Goal: Information Seeking & Learning: Learn about a topic

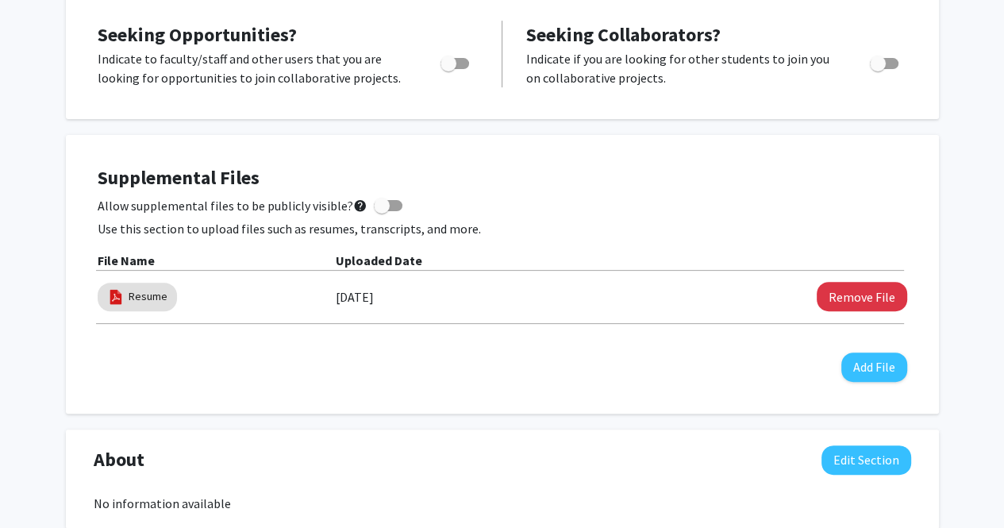
scroll to position [361, 0]
click at [859, 287] on button "Remove File" at bounding box center [862, 295] width 90 height 29
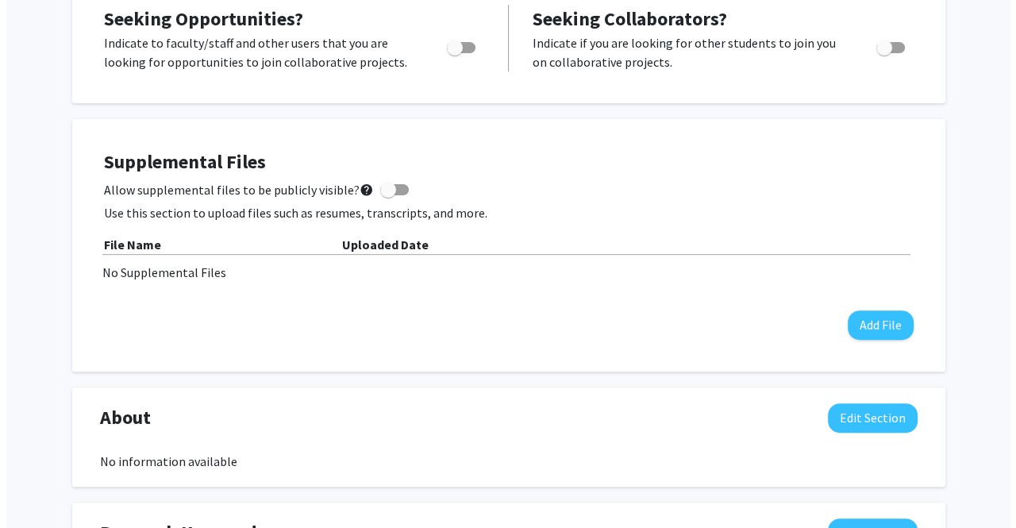
scroll to position [373, 0]
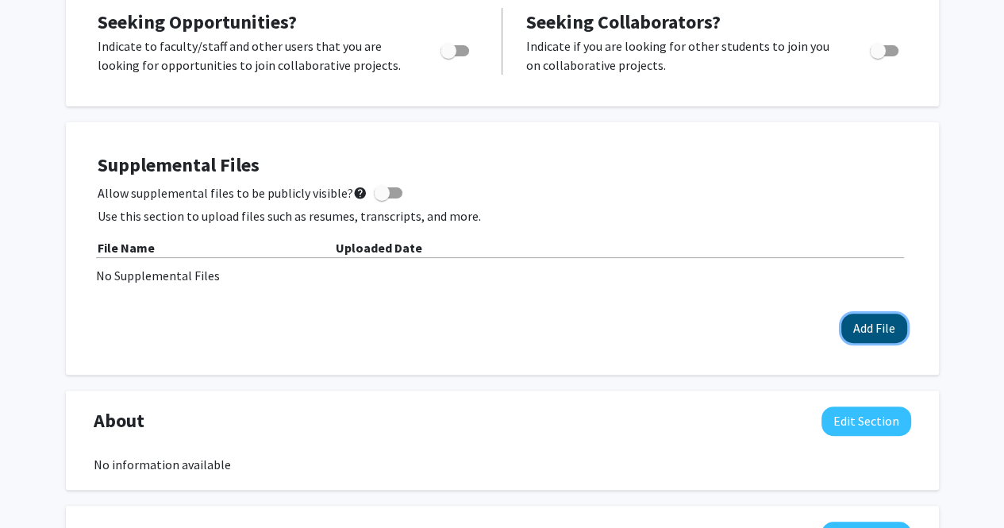
click at [881, 323] on button "Add File" at bounding box center [874, 328] width 66 height 29
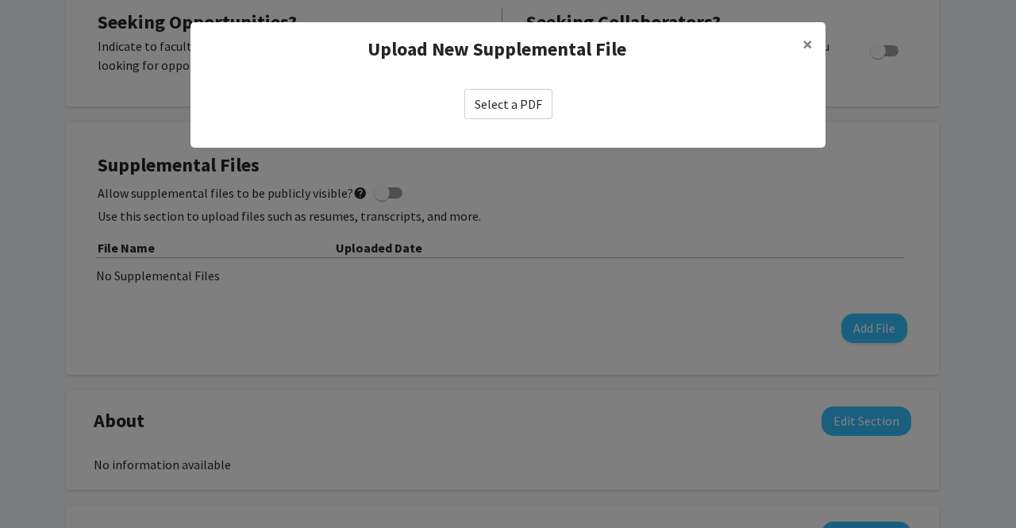
click at [511, 98] on label "Select a PDF" at bounding box center [508, 104] width 88 height 30
click at [0, 0] on input "Select a PDF" at bounding box center [0, 0] width 0 height 0
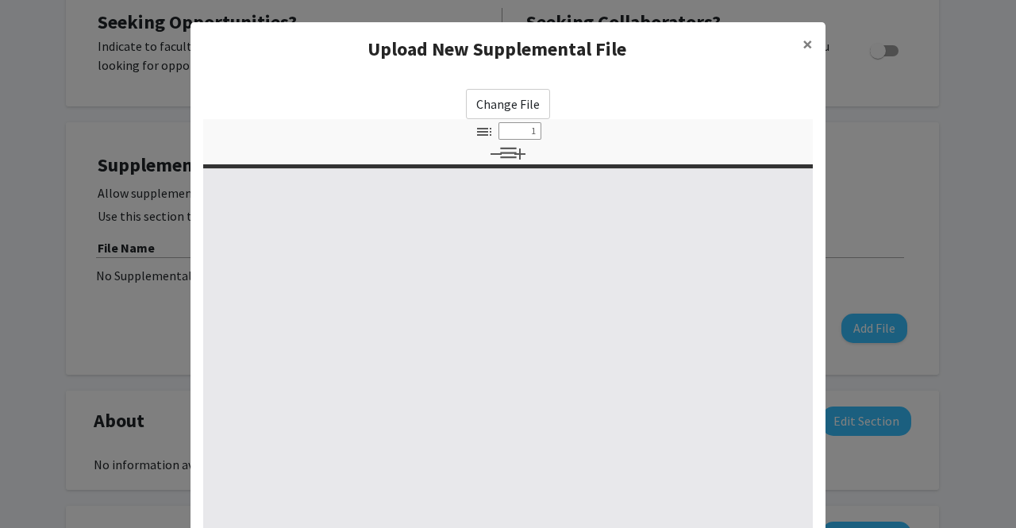
select select "custom"
type input "0"
select select "custom"
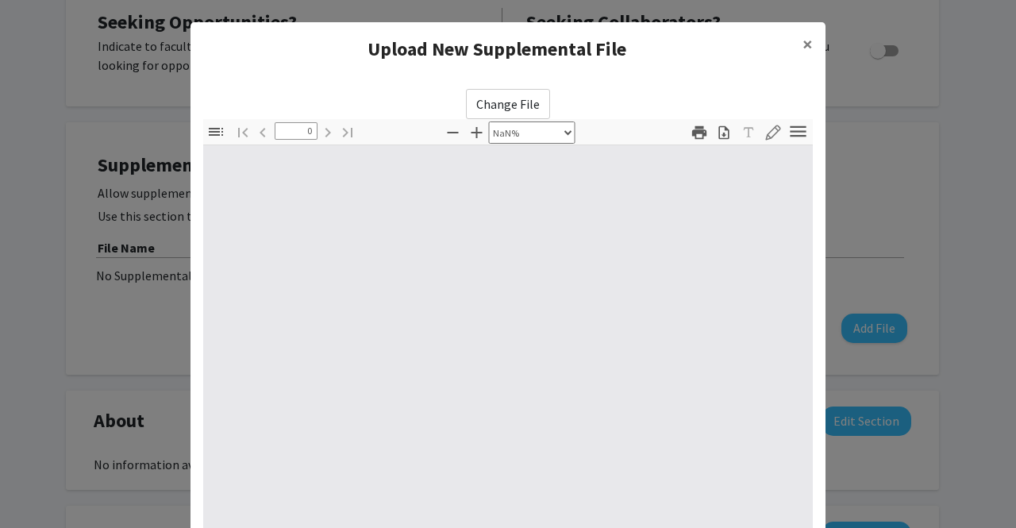
type input "1"
select select "auto"
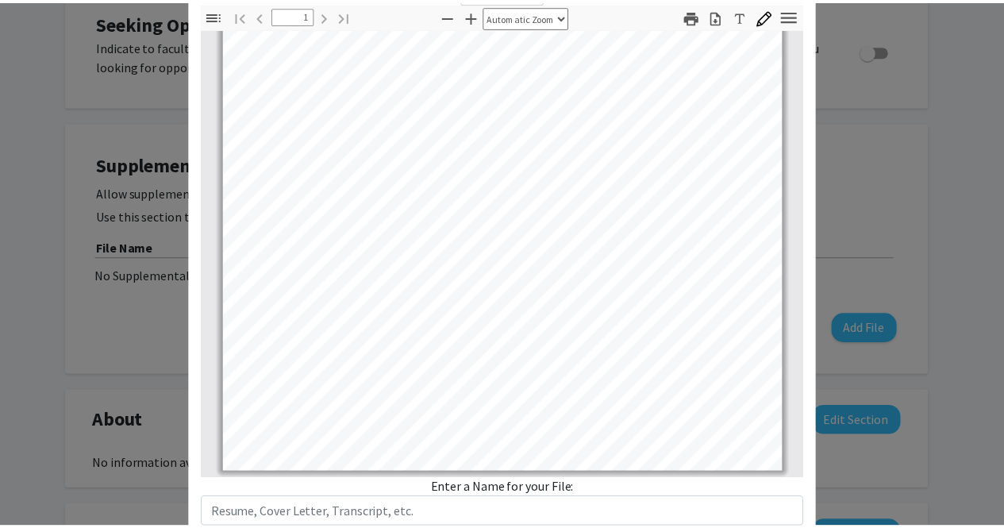
scroll to position [223, 0]
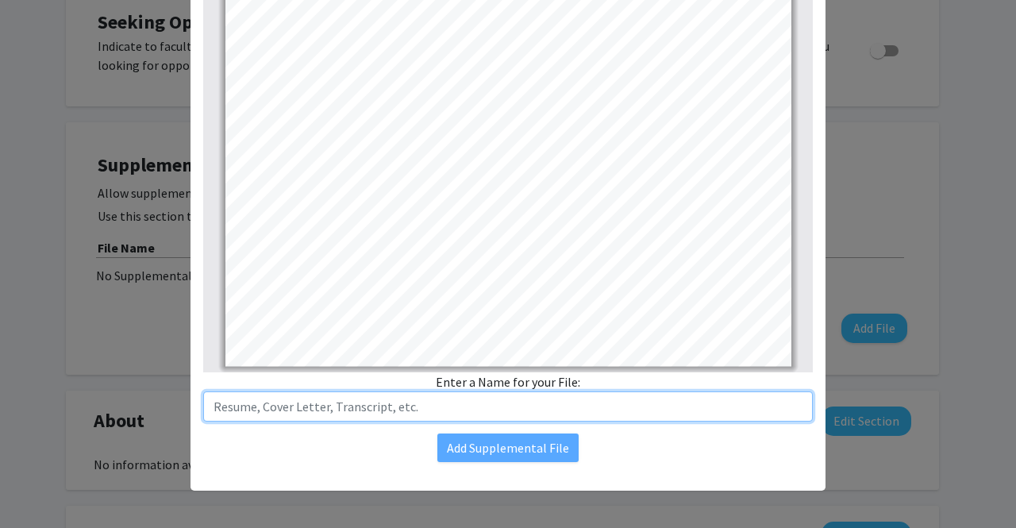
click at [499, 402] on input "text" at bounding box center [508, 406] width 610 height 30
type input "Resume"
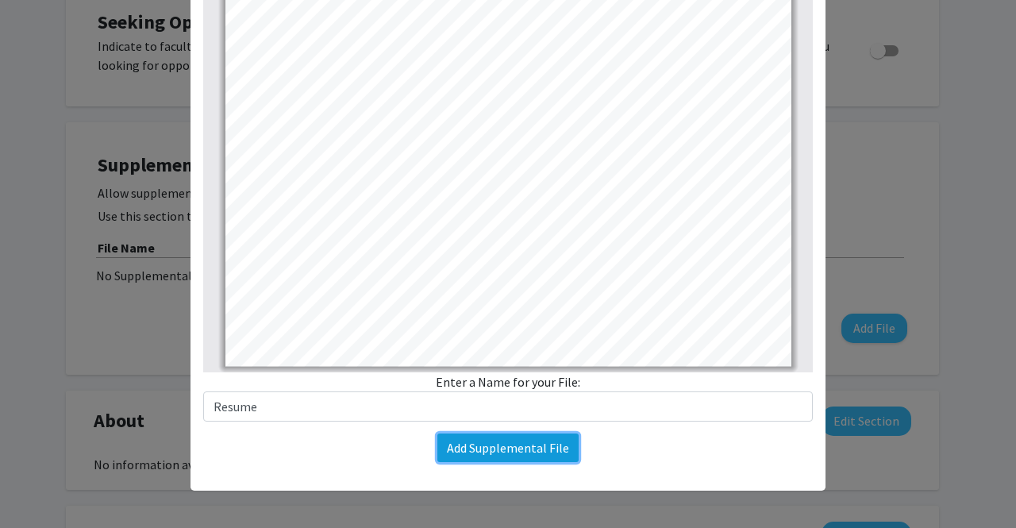
click at [502, 445] on button "Add Supplemental File" at bounding box center [507, 447] width 141 height 29
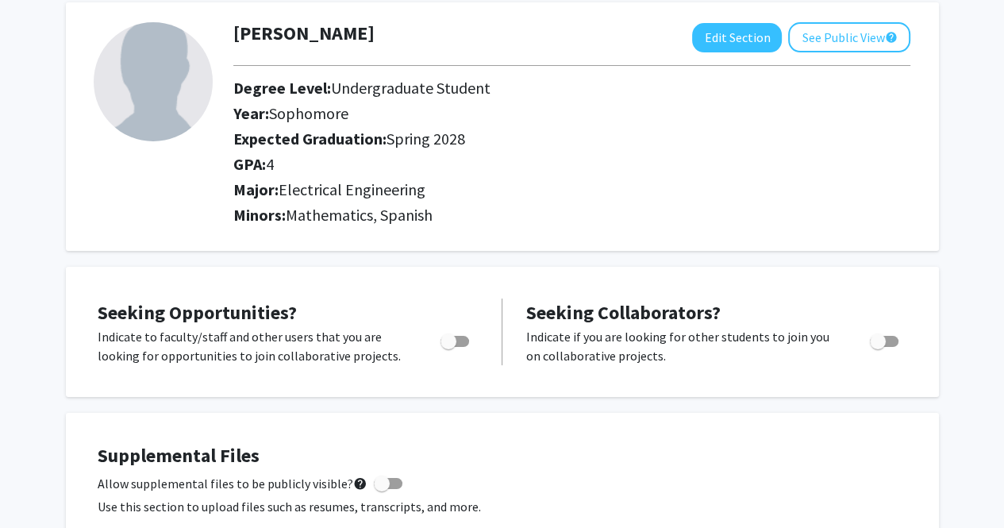
scroll to position [0, 0]
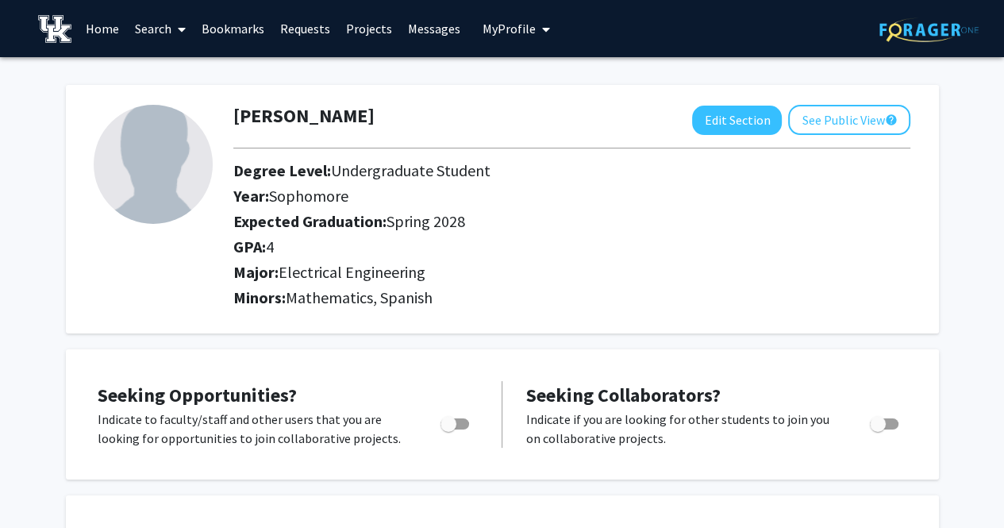
click at [176, 30] on span at bounding box center [178, 30] width 14 height 56
click at [177, 76] on span "Faculty/Staff" at bounding box center [185, 73] width 117 height 32
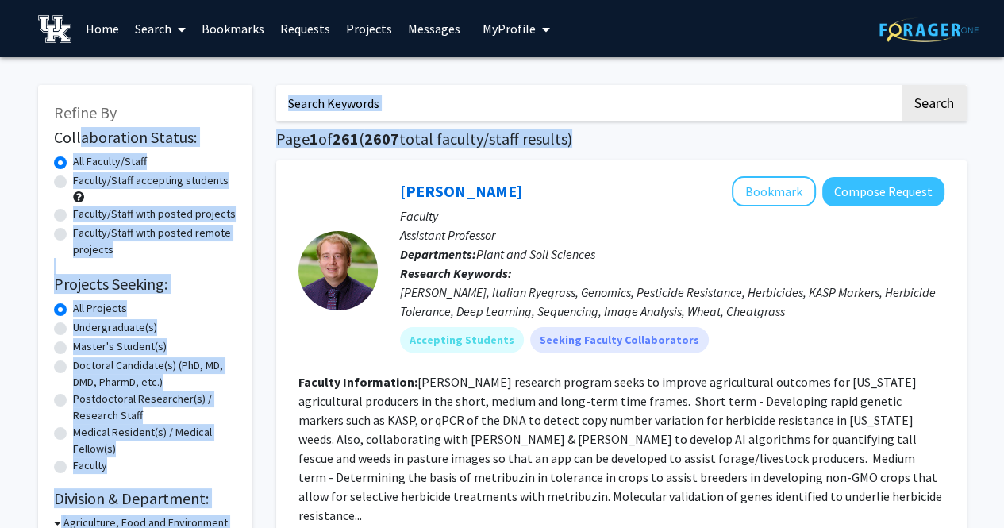
drag, startPoint x: 318, startPoint y: 221, endPoint x: 79, endPoint y: 134, distance: 254.4
click at [223, 144] on h2 "Collaboration Status:" at bounding box center [145, 137] width 183 height 19
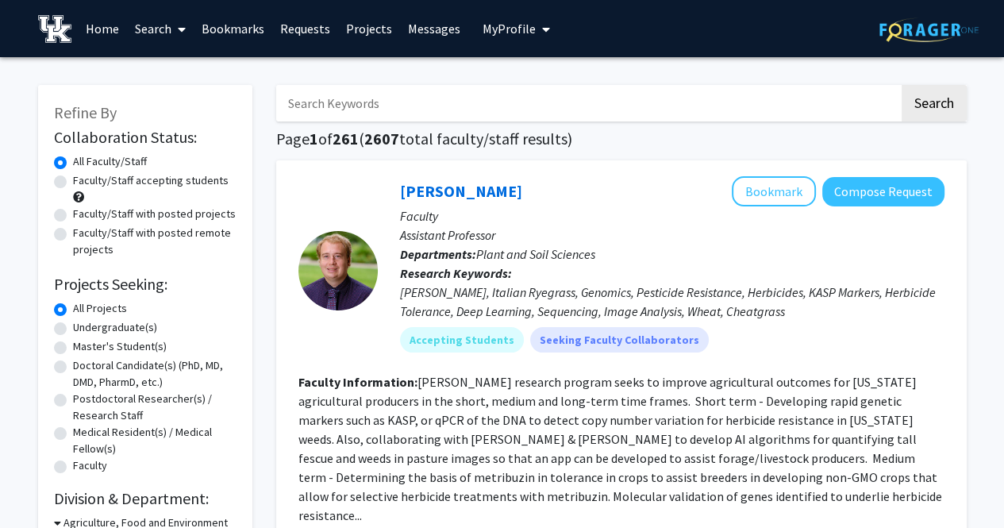
click at [73, 175] on label "Faculty/Staff accepting students" at bounding box center [151, 180] width 156 height 17
click at [73, 175] on input "Faculty/Staff accepting students" at bounding box center [78, 177] width 10 height 10
radio input "true"
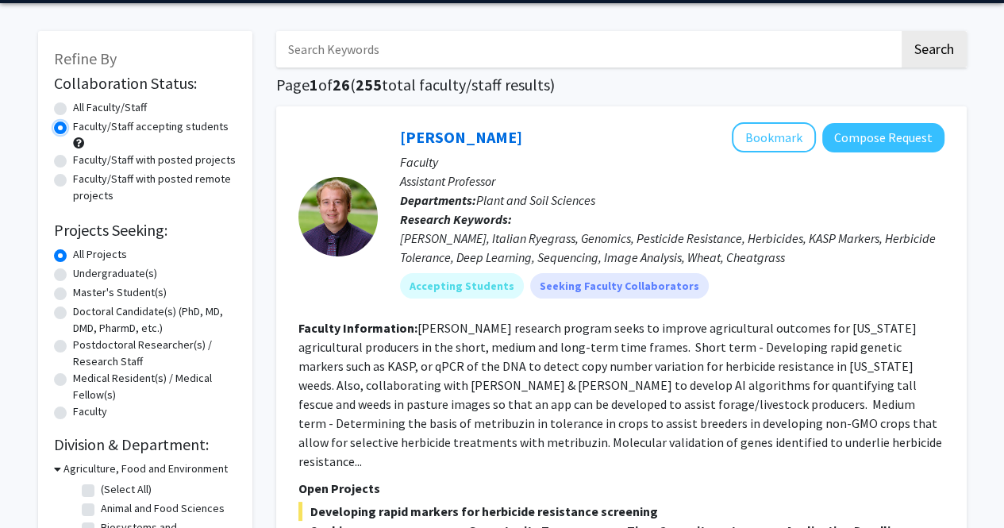
scroll to position [82, 0]
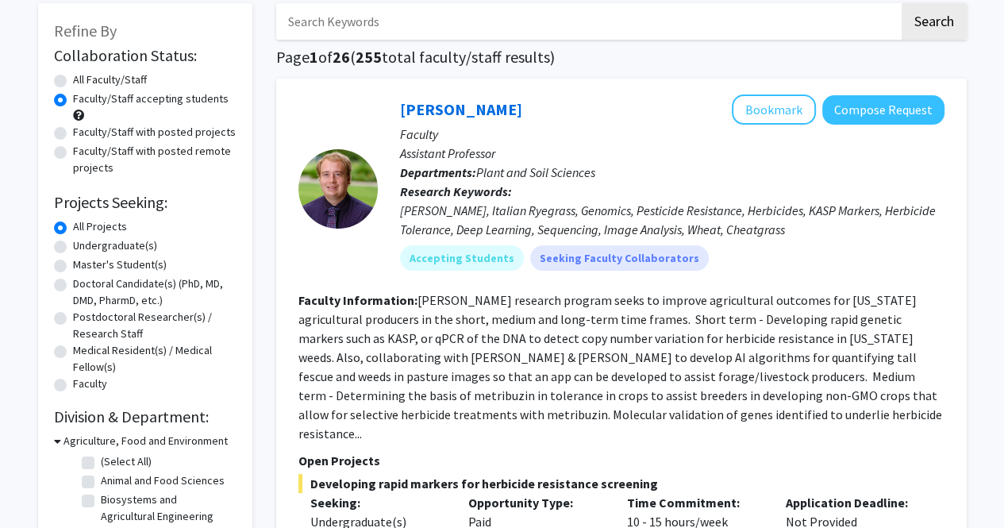
click at [73, 247] on label "Undergraduate(s)" at bounding box center [115, 245] width 84 height 17
click at [73, 247] on input "Undergraduate(s)" at bounding box center [78, 242] width 10 height 10
radio input "true"
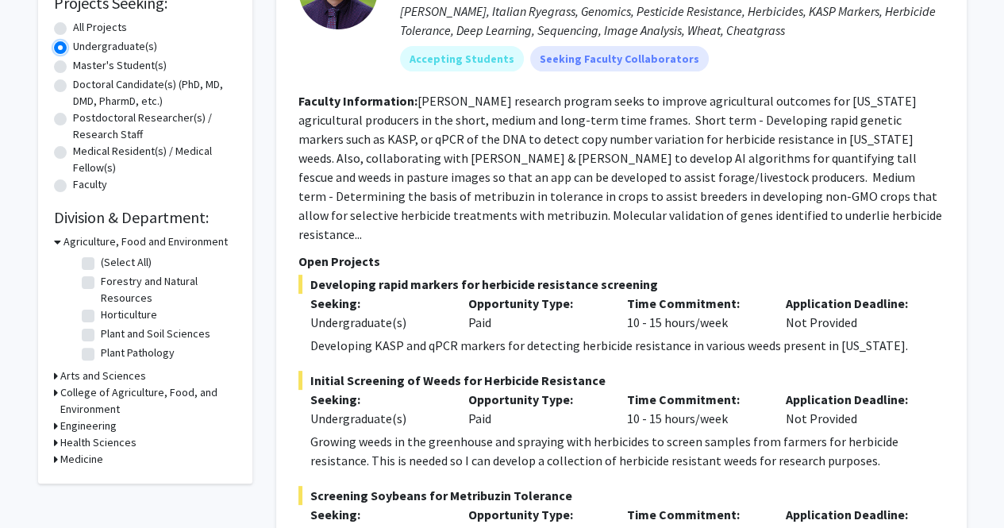
scroll to position [283, 0]
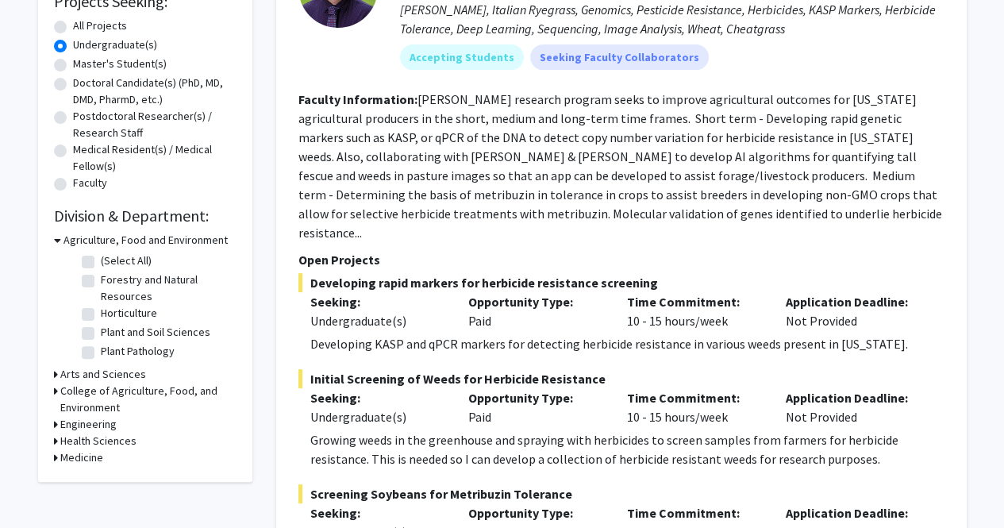
click at [57, 241] on icon at bounding box center [57, 240] width 7 height 17
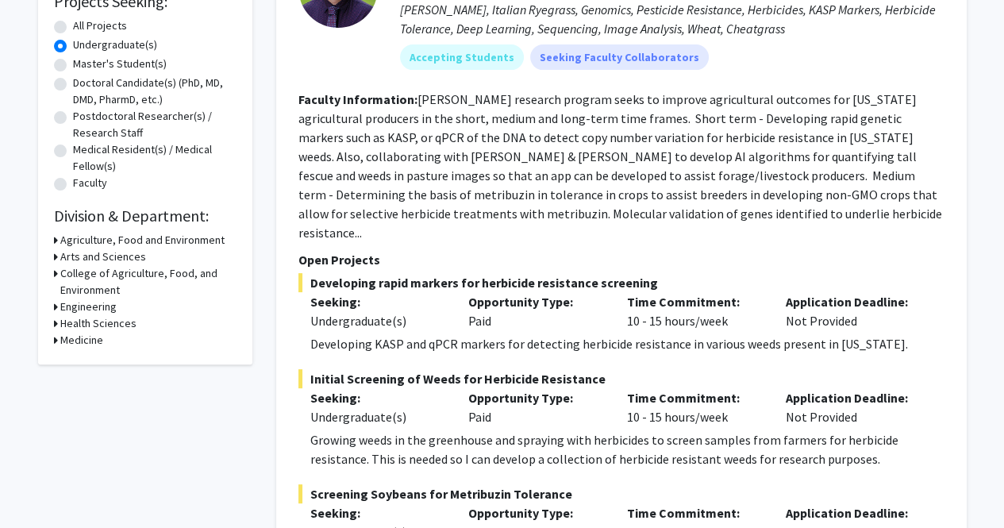
click at [59, 307] on div "Engineering" at bounding box center [145, 306] width 183 height 17
click at [52, 305] on div "Refine By Collaboration Status: Collaboration Status All Faculty/Staff Collabor…" at bounding box center [145, 83] width 214 height 562
click at [66, 310] on h3 "Engineering" at bounding box center [88, 306] width 56 height 17
click at [86, 301] on h3 "Engineering" at bounding box center [92, 306] width 56 height 17
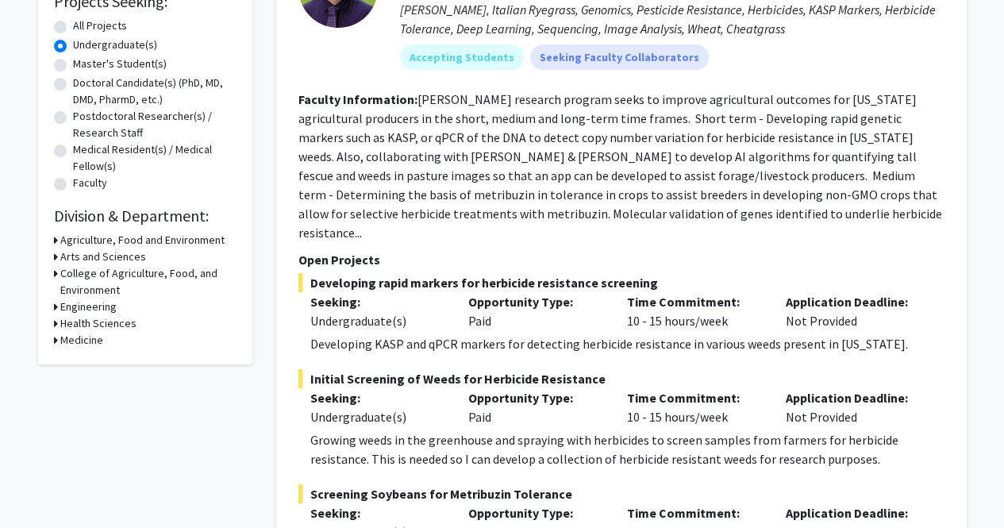
click at [86, 301] on h3 "Engineering" at bounding box center [88, 306] width 56 height 17
click at [89, 321] on fg-checkbox "Biomedical Engineering Biomedical Engineering" at bounding box center [157, 328] width 151 height 19
click at [101, 324] on label "Biomedical Engineering" at bounding box center [156, 327] width 111 height 17
click at [101, 324] on input "Biomedical Engineering" at bounding box center [106, 324] width 10 height 10
checkbox input "true"
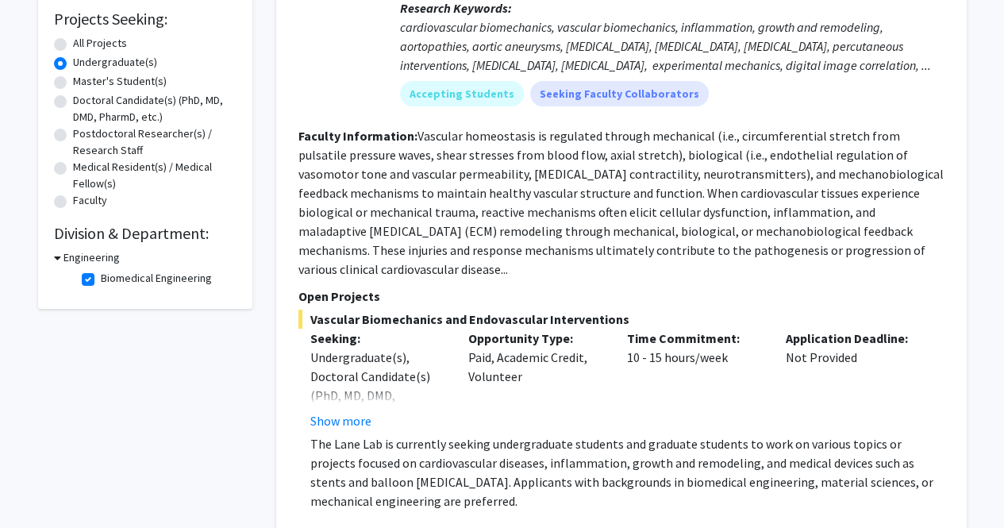
scroll to position [267, 0]
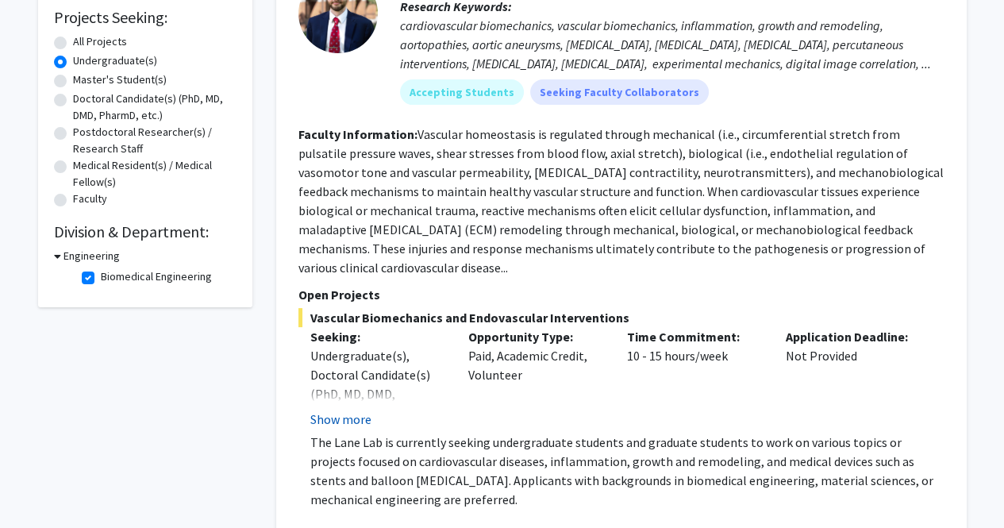
click at [360, 410] on button "Show more" at bounding box center [340, 419] width 61 height 19
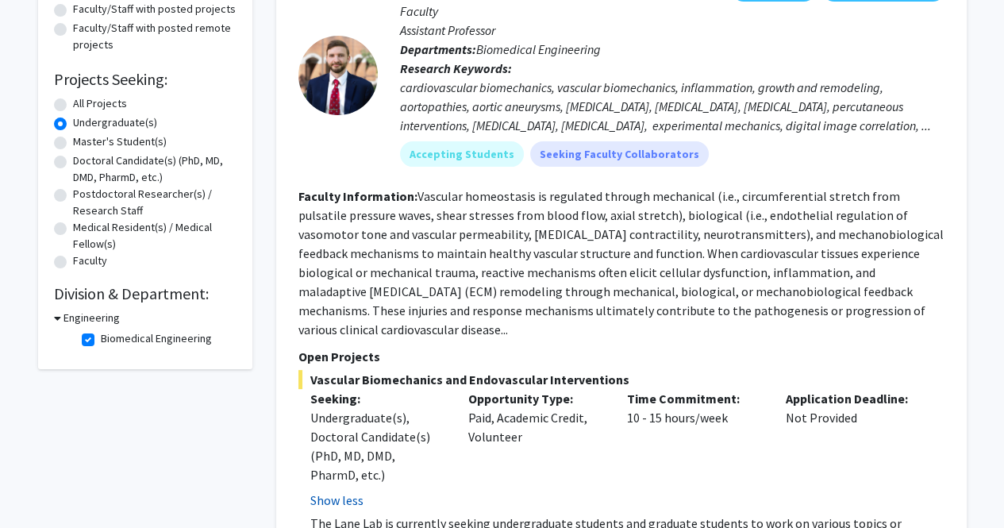
scroll to position [202, 0]
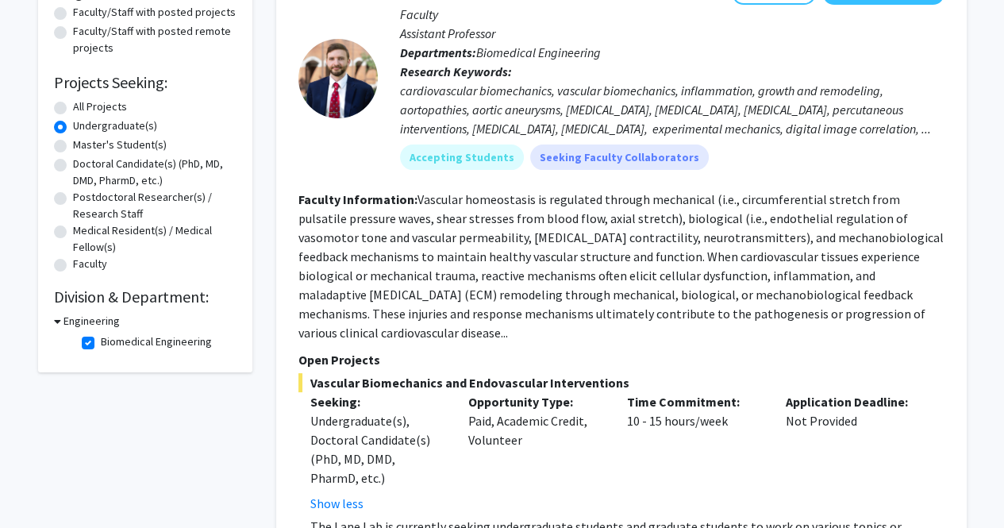
click at [101, 344] on label "Biomedical Engineering" at bounding box center [156, 341] width 111 height 17
click at [101, 344] on input "Biomedical Engineering" at bounding box center [106, 338] width 10 height 10
checkbox input "false"
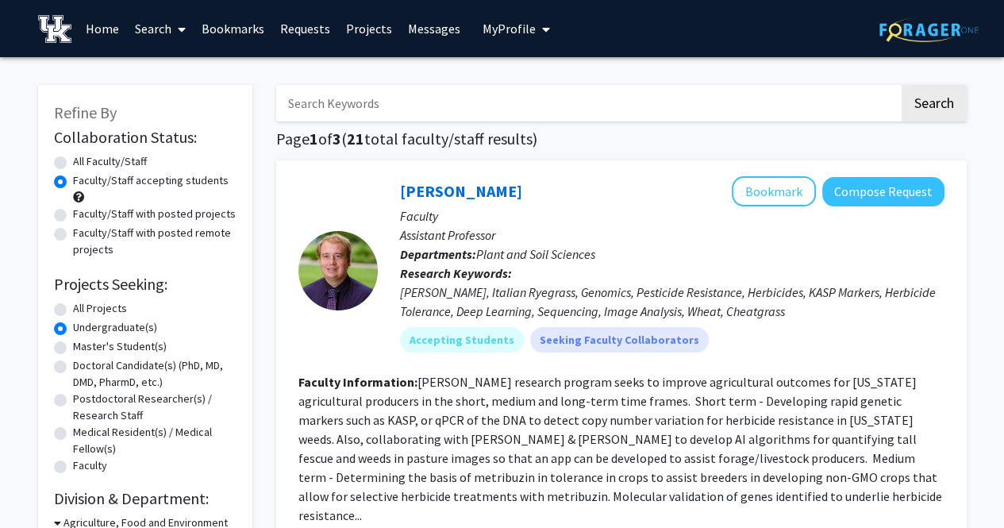
click at [73, 162] on label "All Faculty/Staff" at bounding box center [110, 161] width 74 height 17
click at [73, 162] on input "All Faculty/Staff" at bounding box center [78, 158] width 10 height 10
radio input "true"
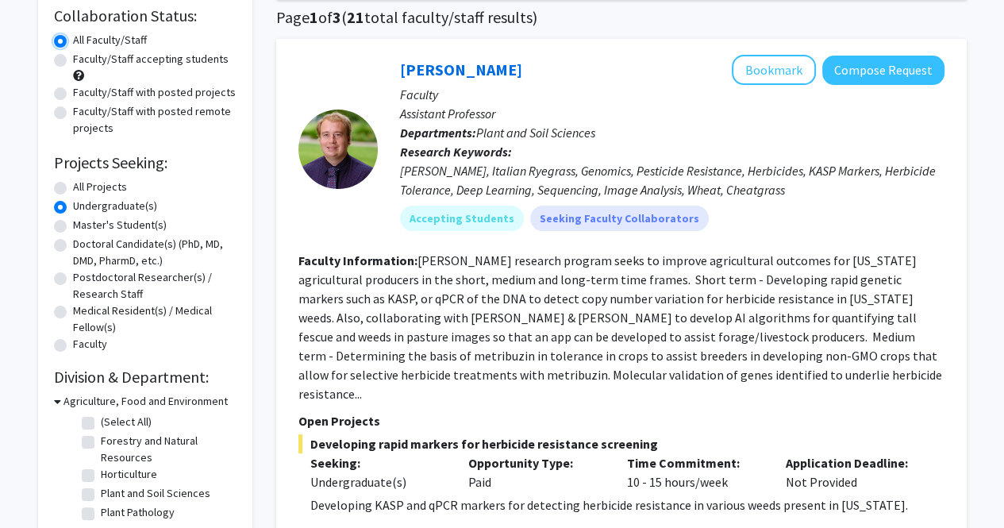
scroll to position [25, 0]
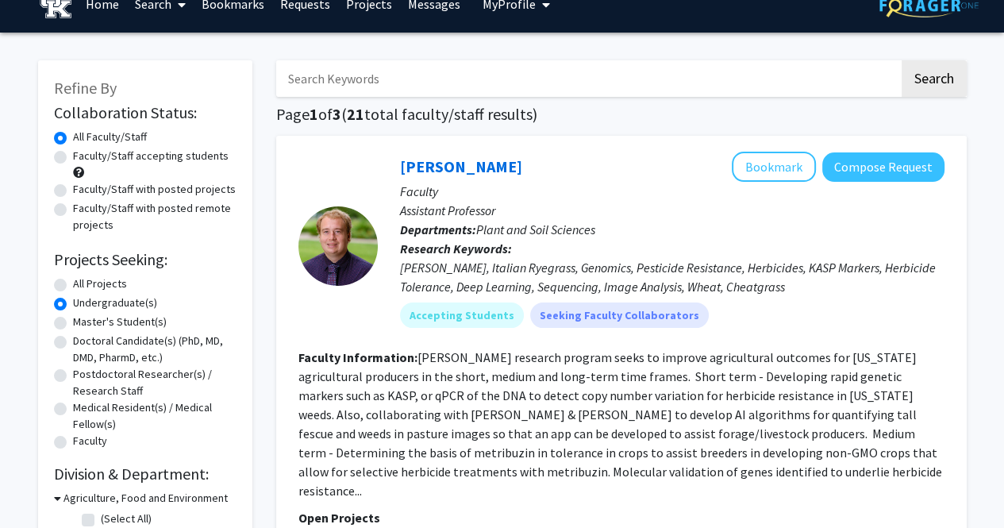
click at [90, 280] on label "All Projects" at bounding box center [100, 283] width 54 height 17
click at [83, 280] on input "All Projects" at bounding box center [78, 280] width 10 height 10
radio input "true"
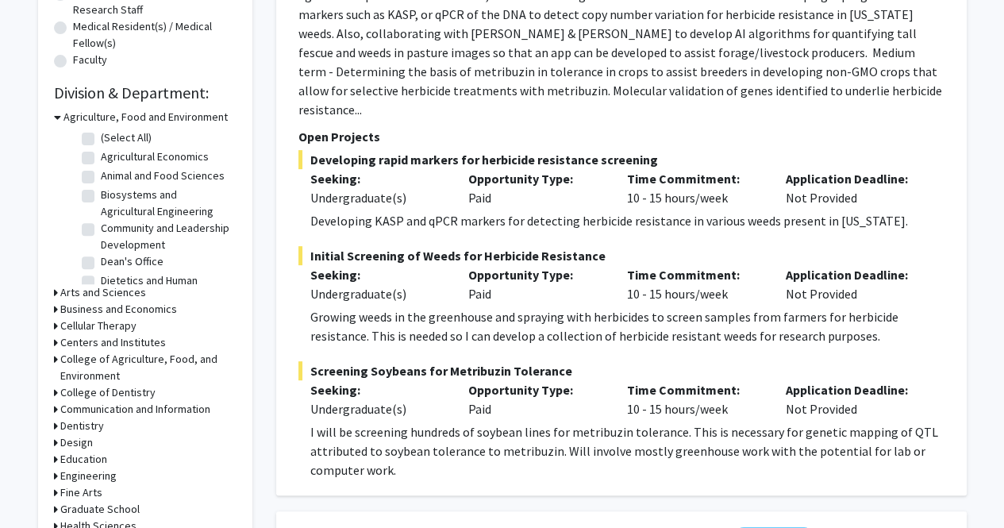
scroll to position [408, 0]
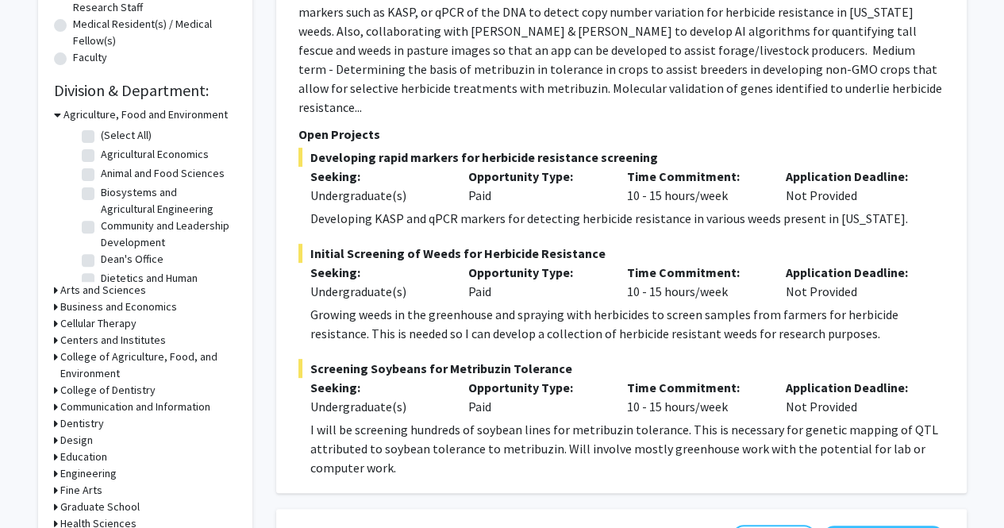
click at [85, 471] on h3 "Engineering" at bounding box center [88, 473] width 56 height 17
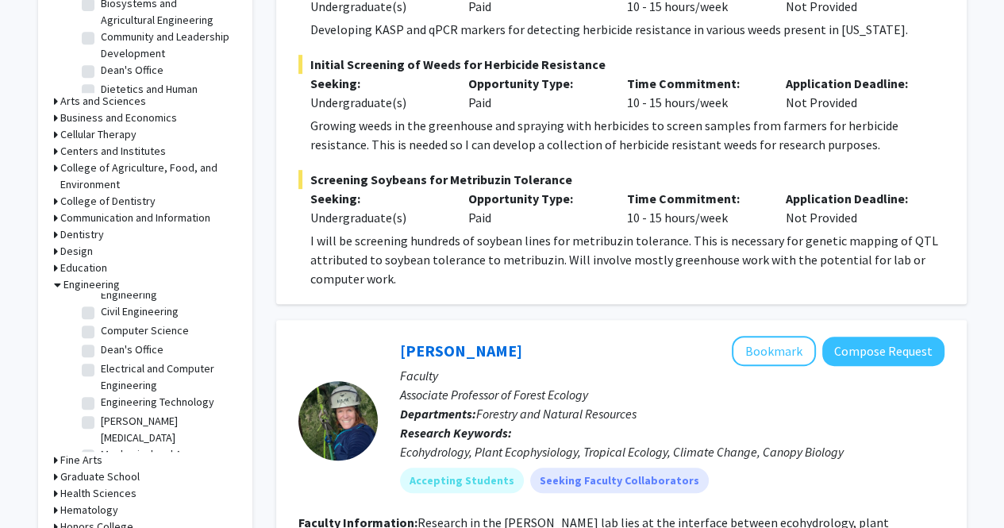
scroll to position [74, 0]
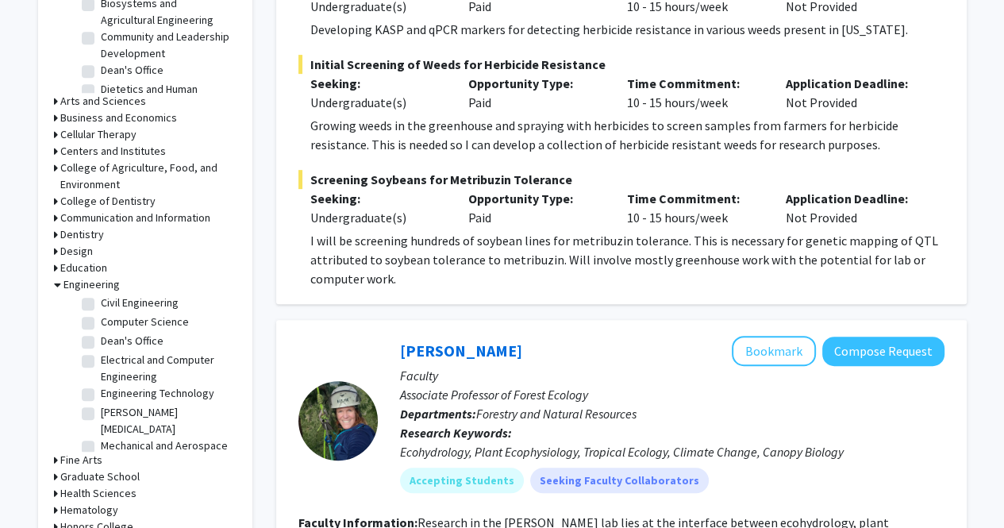
click at [101, 363] on label "Electrical and Computer Engineering" at bounding box center [167, 368] width 132 height 33
click at [101, 362] on input "Electrical and Computer Engineering" at bounding box center [106, 357] width 10 height 10
checkbox input "true"
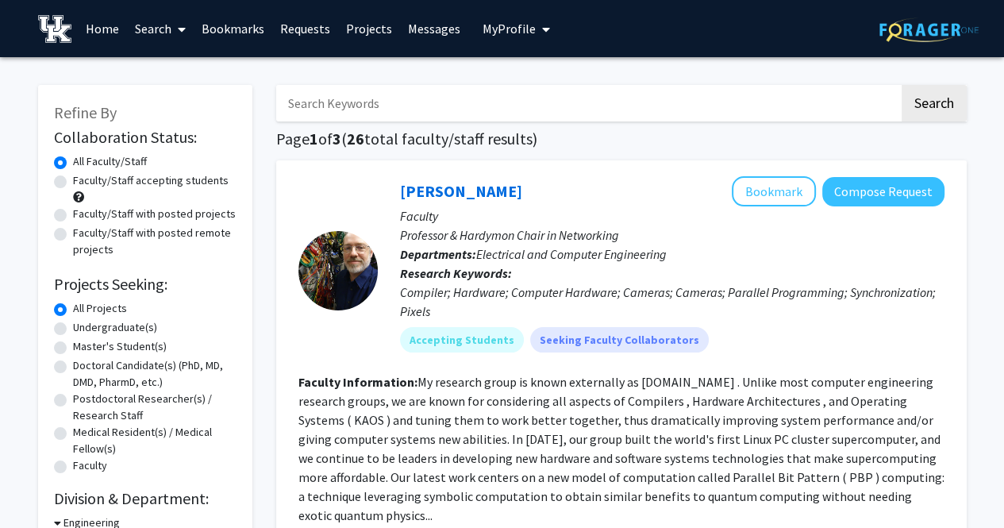
click at [160, 179] on label "Faculty/Staff accepting students" at bounding box center [151, 180] width 156 height 17
click at [83, 179] on input "Faculty/Staff accepting students" at bounding box center [78, 177] width 10 height 10
radio input "true"
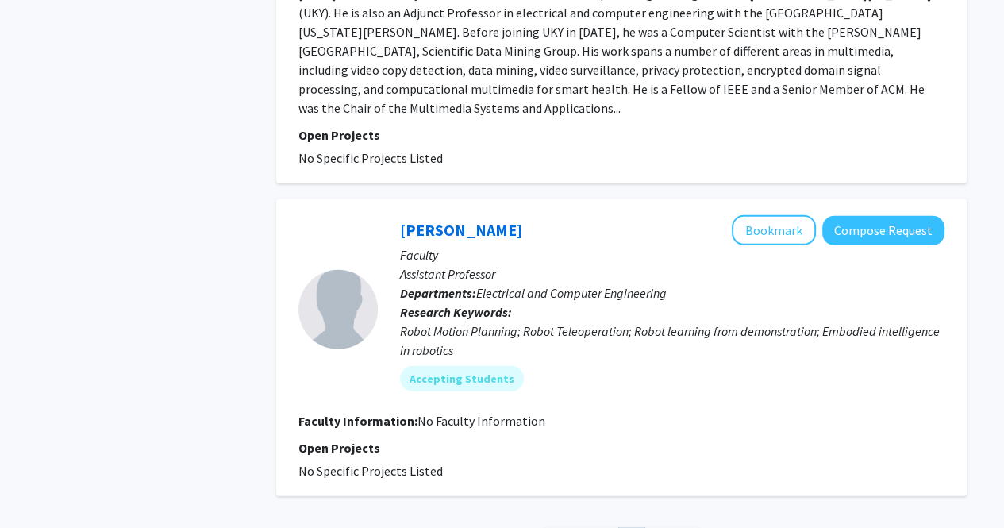
scroll to position [3890, 0]
